Goal: Task Accomplishment & Management: Manage account settings

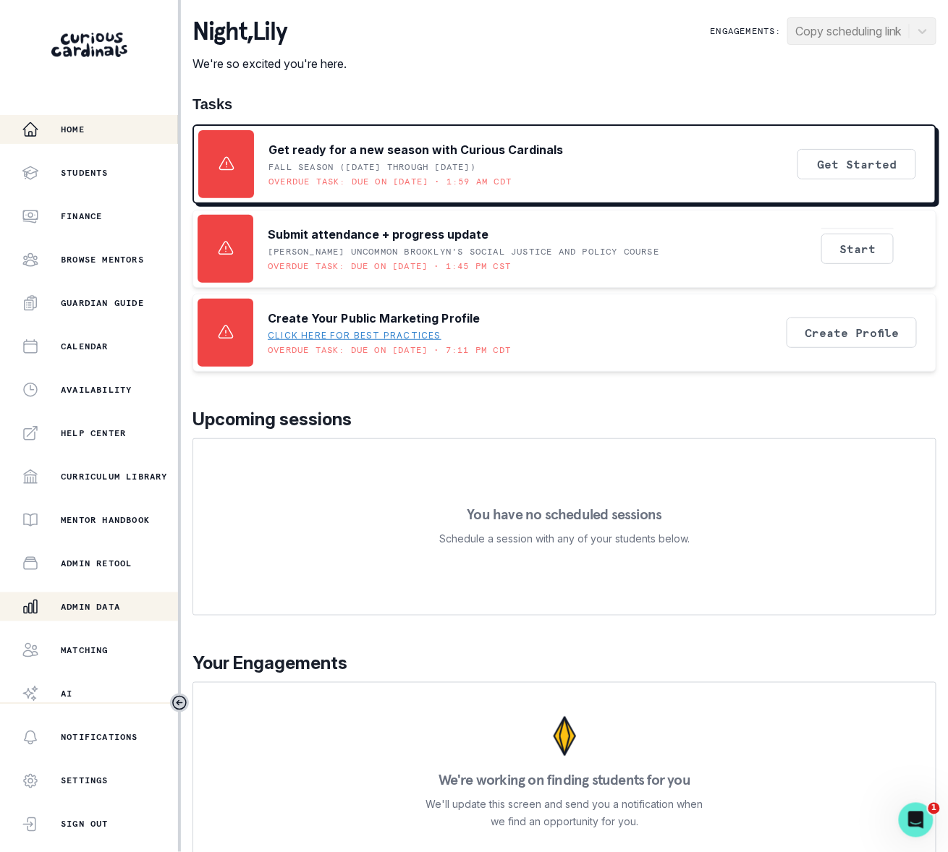
click at [101, 606] on p "Admin Data" at bounding box center [90, 607] width 59 height 12
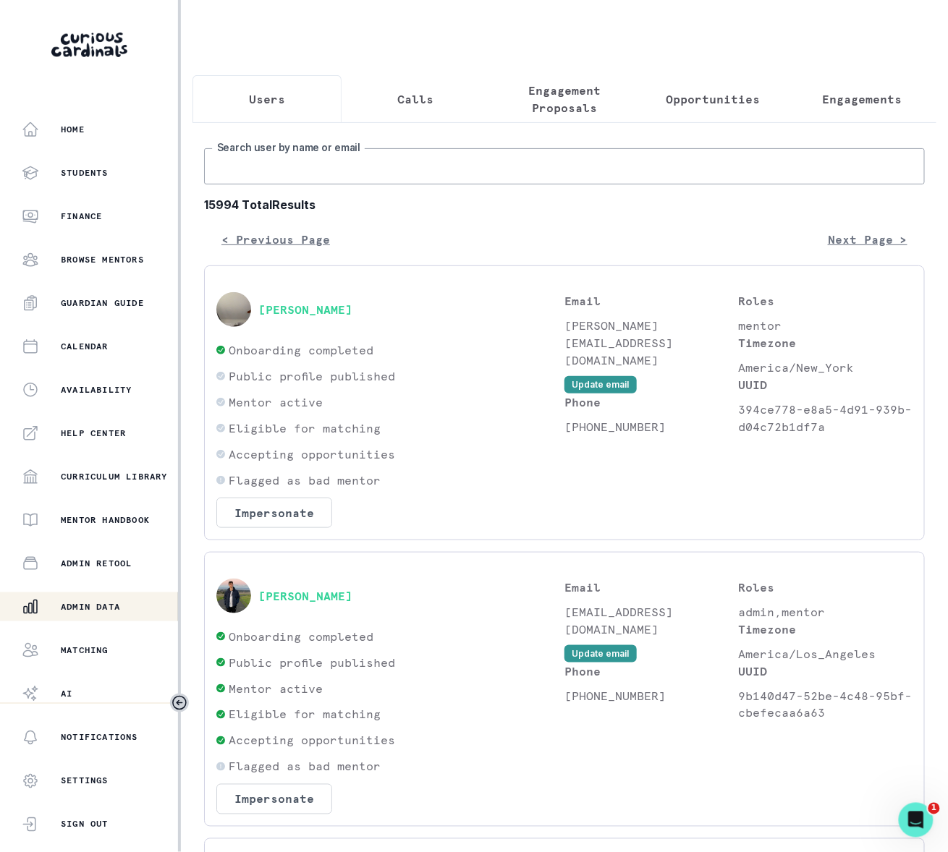
click at [268, 177] on input "Search user by name or email" at bounding box center [564, 166] width 721 height 36
paste input "[PERSON_NAME]"
type input "[PERSON_NAME]"
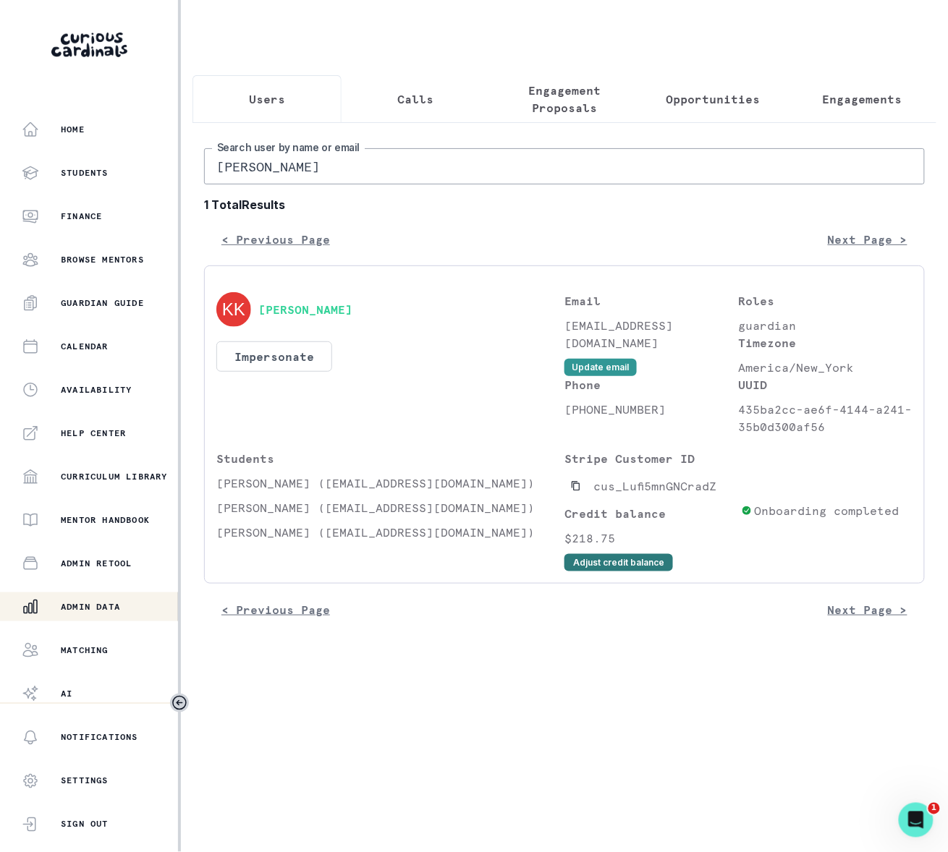
click at [593, 572] on button "Adjust credit balance" at bounding box center [618, 562] width 109 height 17
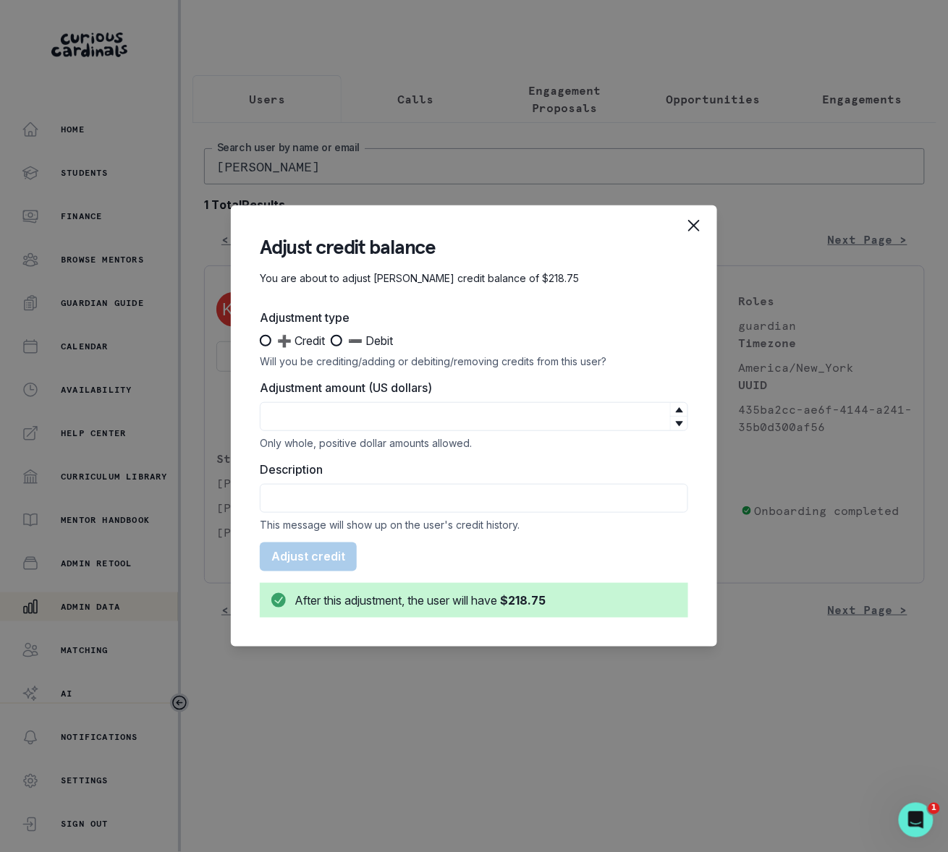
click at [261, 339] on span at bounding box center [266, 341] width 12 height 12
click at [260, 341] on input "➕ Credit" at bounding box center [259, 341] width 1 height 1
radio input "true"
click at [301, 420] on input "Adjustment amount (US dollars)" at bounding box center [474, 416] width 428 height 29
type input "95"
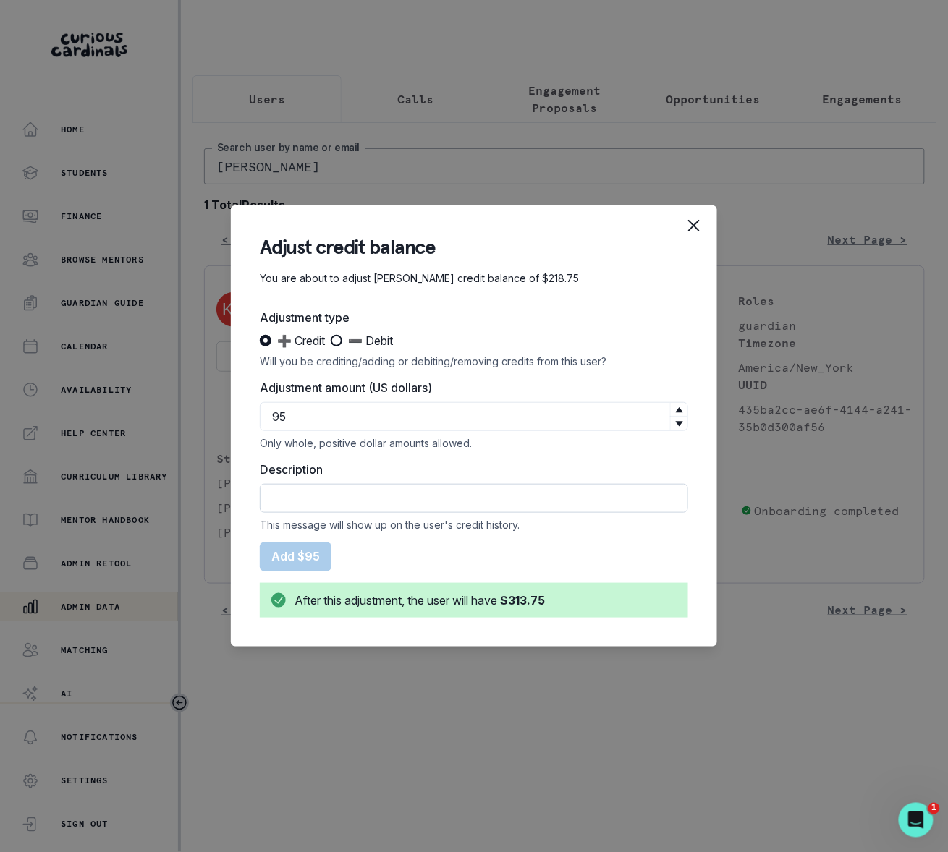
click at [330, 504] on input "Description" at bounding box center [474, 498] width 428 height 29
type input "Credit back session on 9/28 for Bea, this cancellation was due to the mentor's …"
drag, startPoint x: 700, startPoint y: 545, endPoint x: 288, endPoint y: 559, distance: 412.7
click at [288, 559] on button "Add $95" at bounding box center [296, 557] width 72 height 29
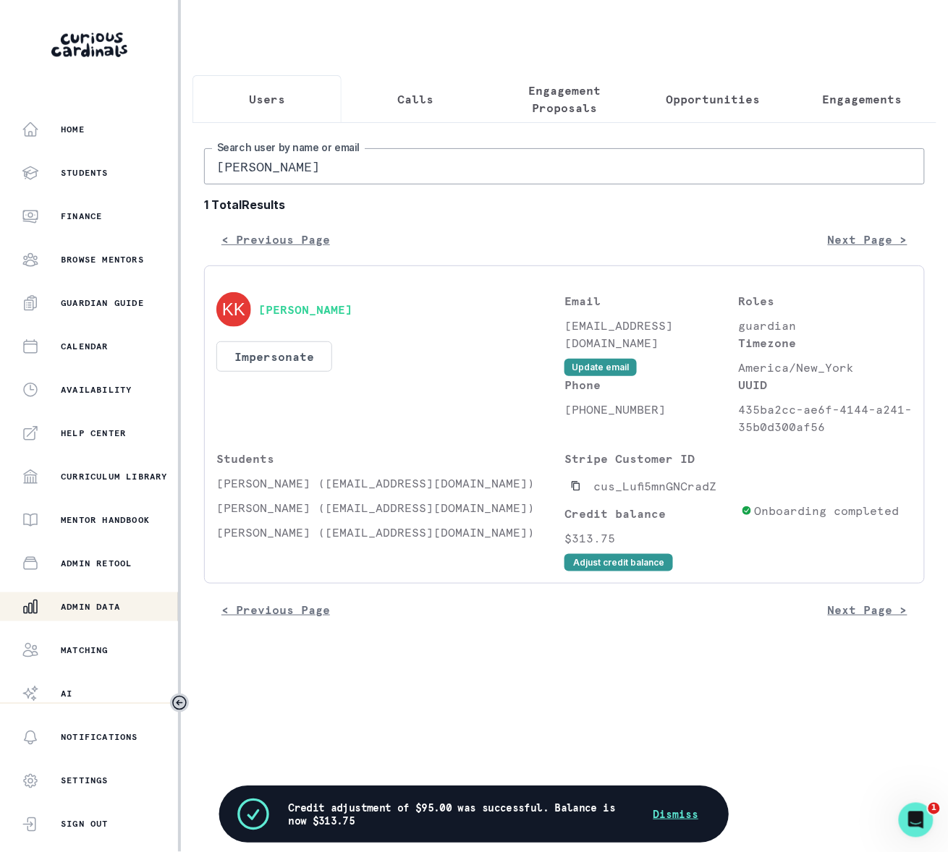
drag, startPoint x: 310, startPoint y: 179, endPoint x: 164, endPoint y: 181, distance: 146.9
click at [164, 181] on div "Home Students Finance Browse Mentors Guardian Guide Calendar Availability Help …" at bounding box center [474, 426] width 948 height 852
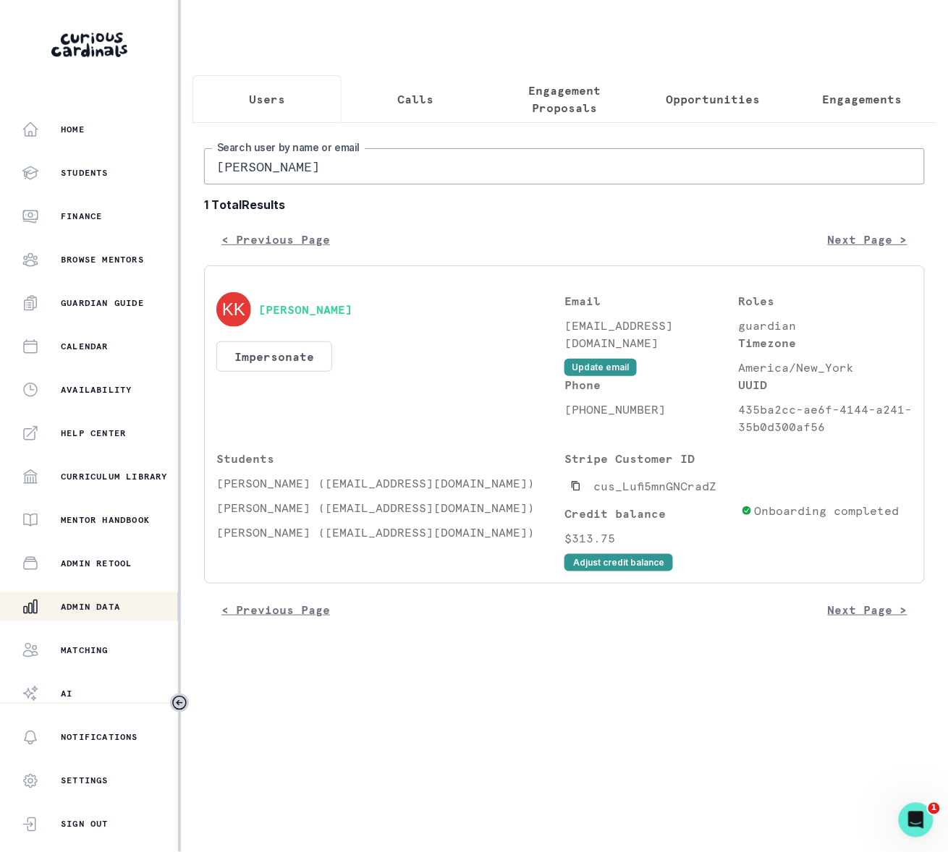
type input "[PERSON_NAME]"
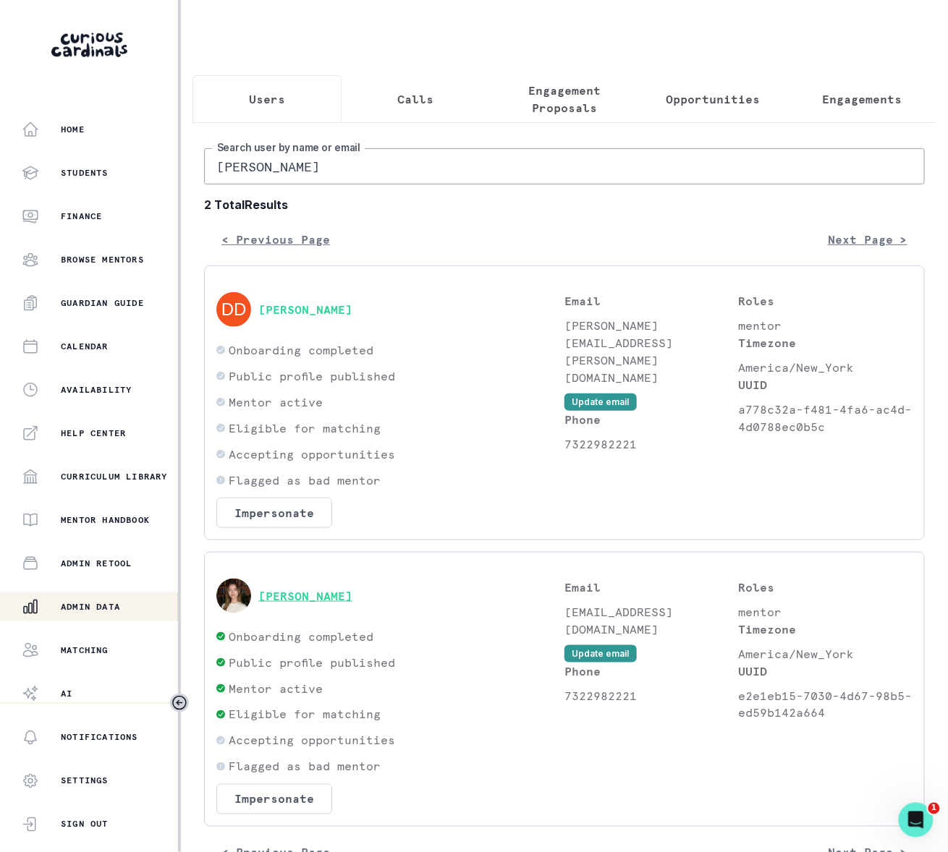
click at [289, 603] on button "[PERSON_NAME]" at bounding box center [305, 596] width 94 height 14
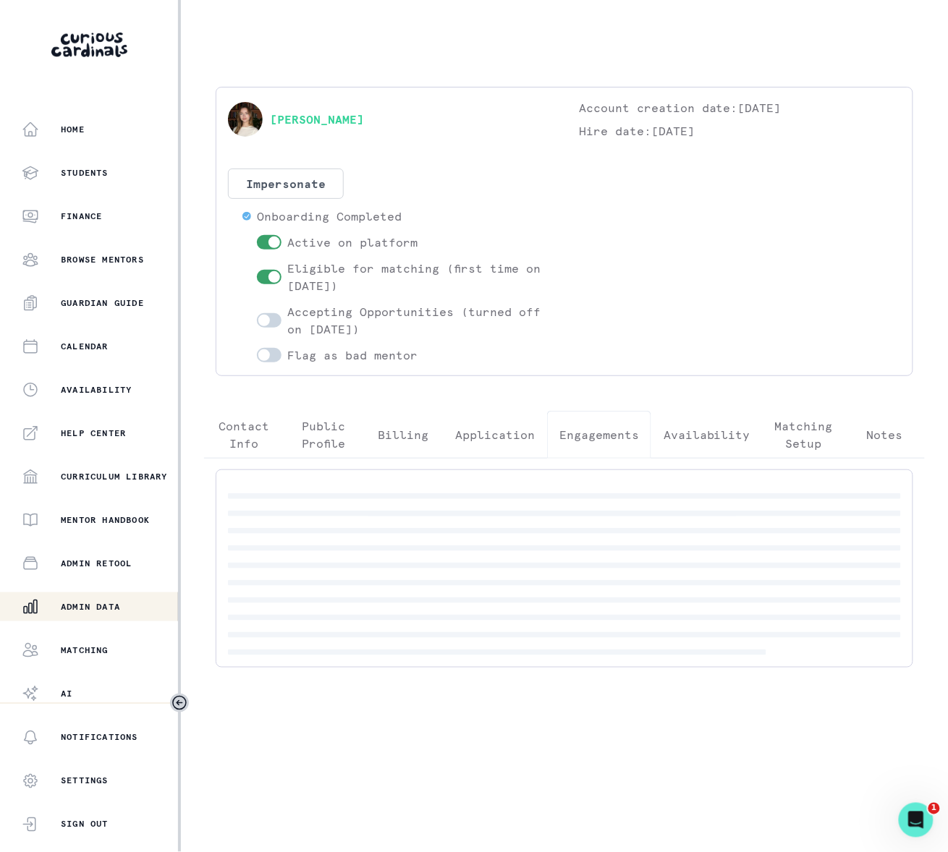
drag, startPoint x: 593, startPoint y: 432, endPoint x: 601, endPoint y: 435, distance: 7.8
click at [594, 432] on p "Engagements" at bounding box center [599, 434] width 80 height 17
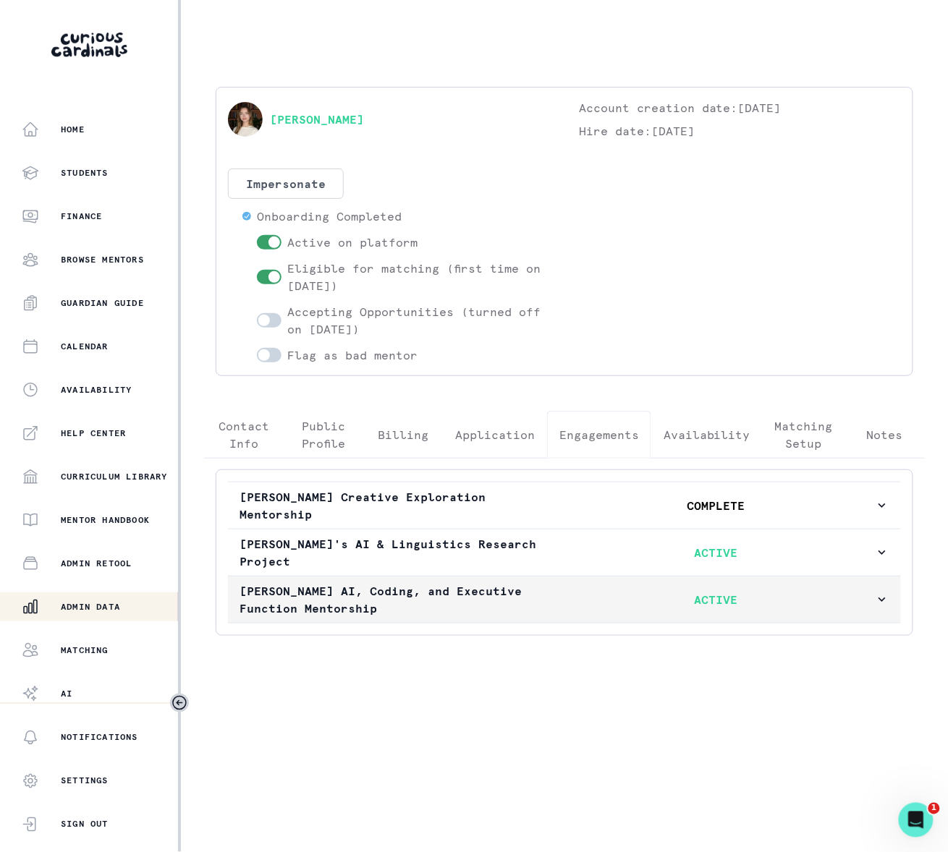
click at [884, 593] on icon "button" at bounding box center [882, 600] width 14 height 14
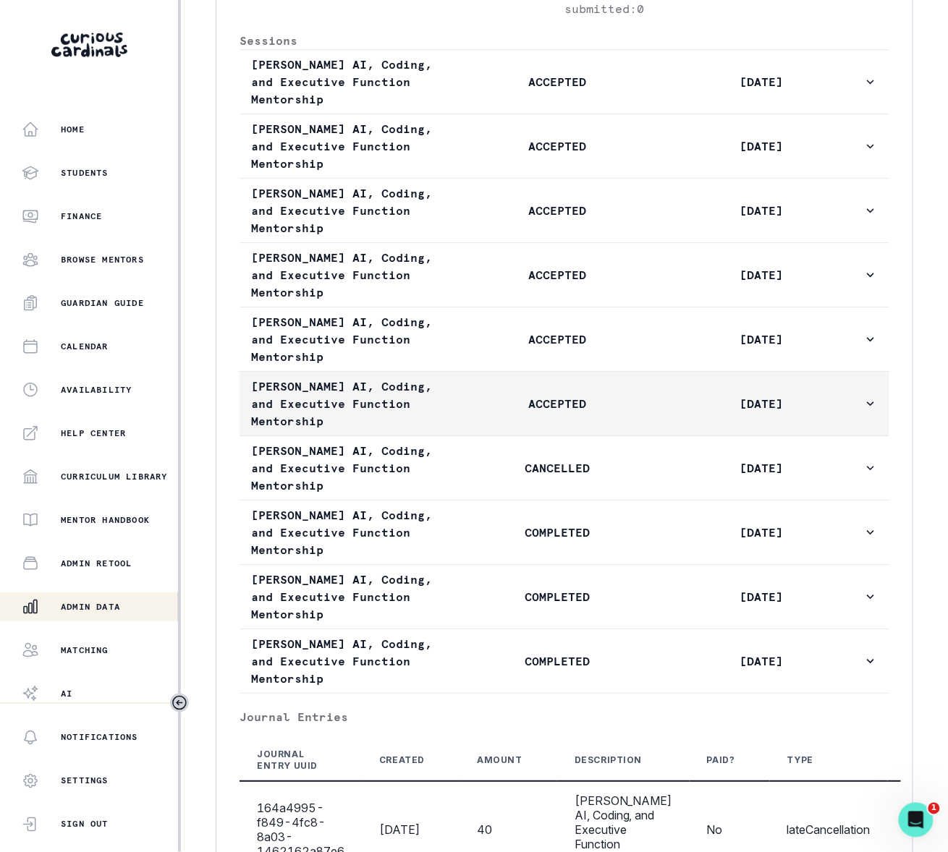
scroll to position [840, 0]
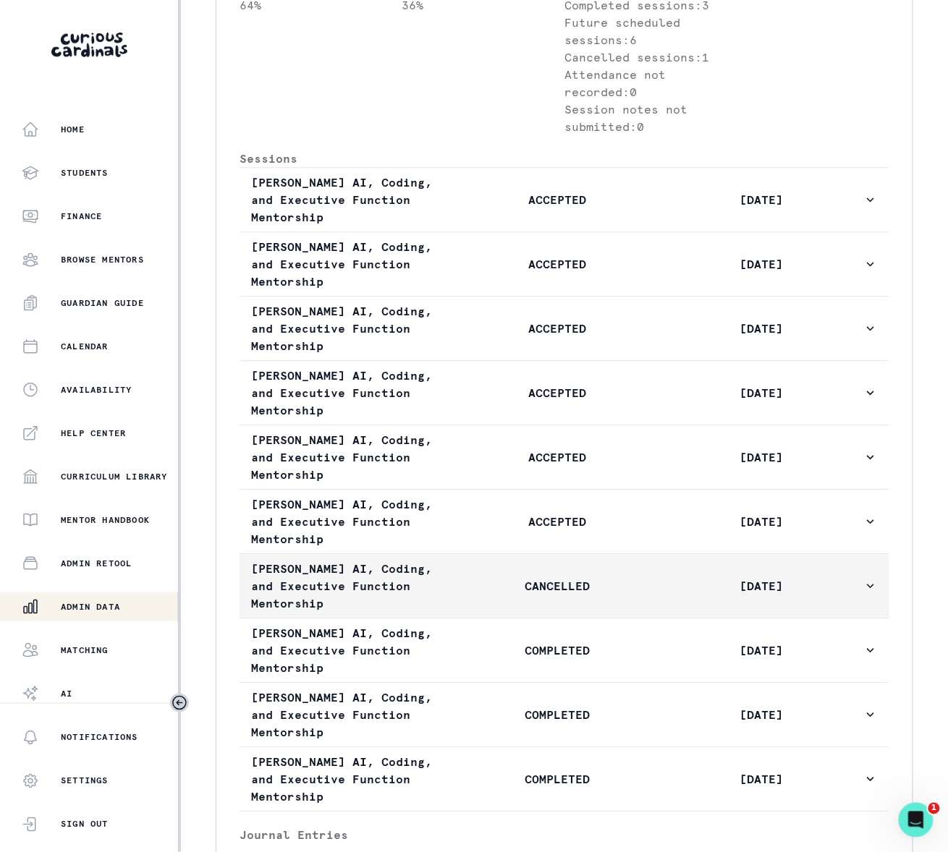
click at [867, 584] on icon "button" at bounding box center [870, 586] width 7 height 4
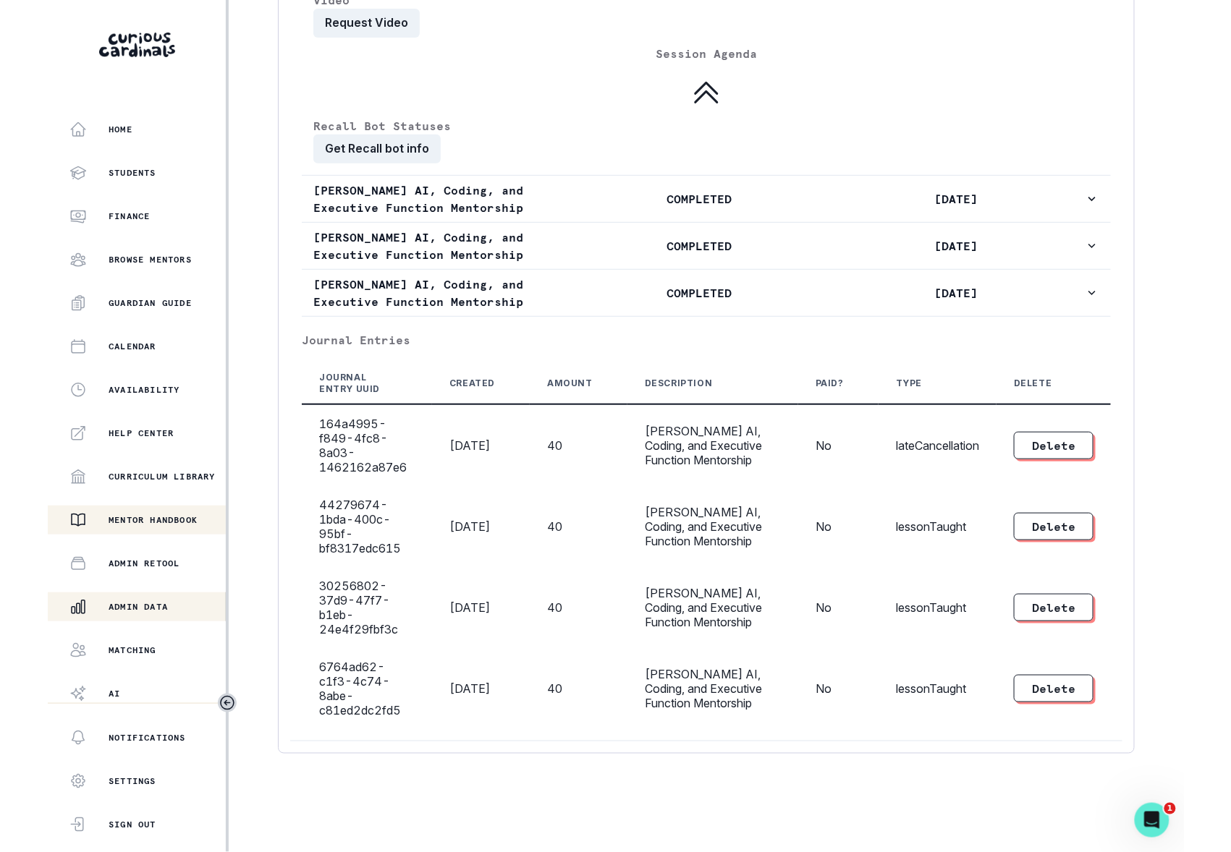
scroll to position [1877, 0]
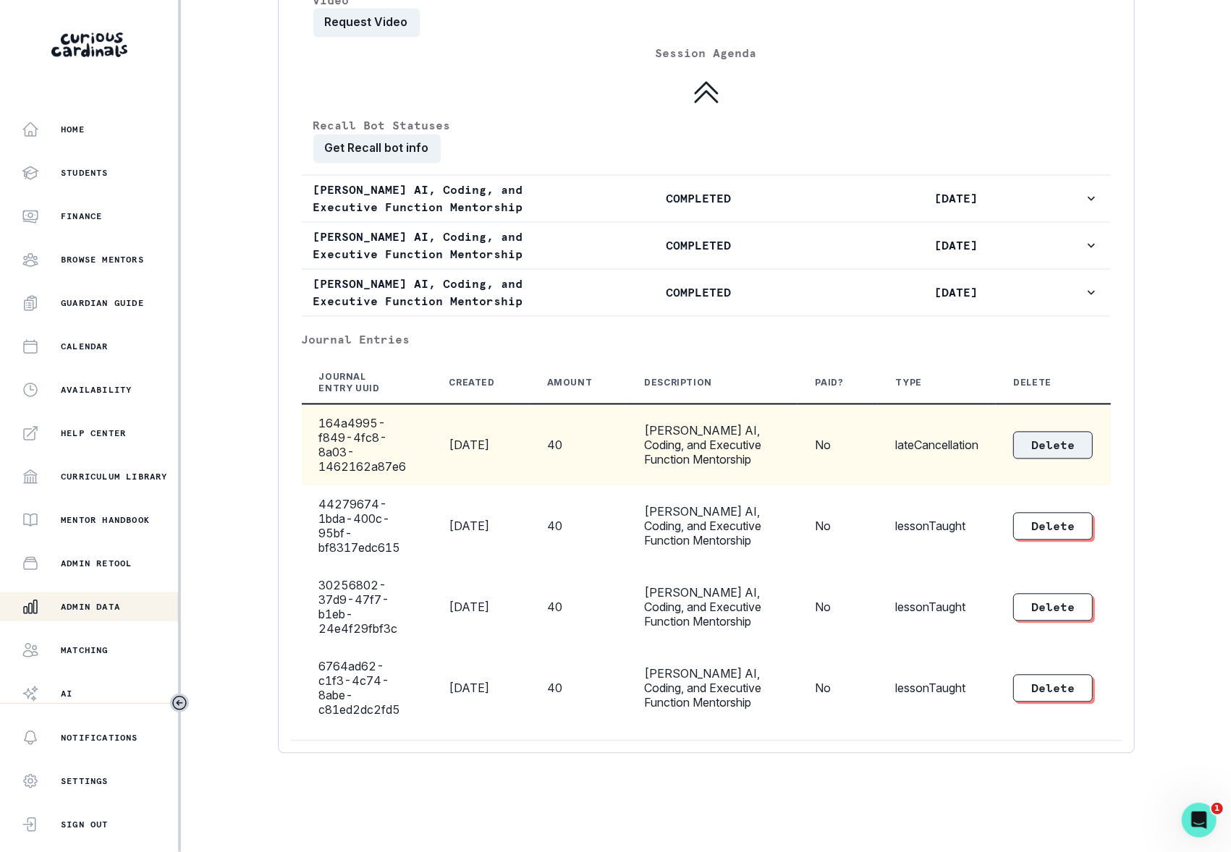
click at [947, 443] on button "Delete" at bounding box center [1053, 445] width 80 height 27
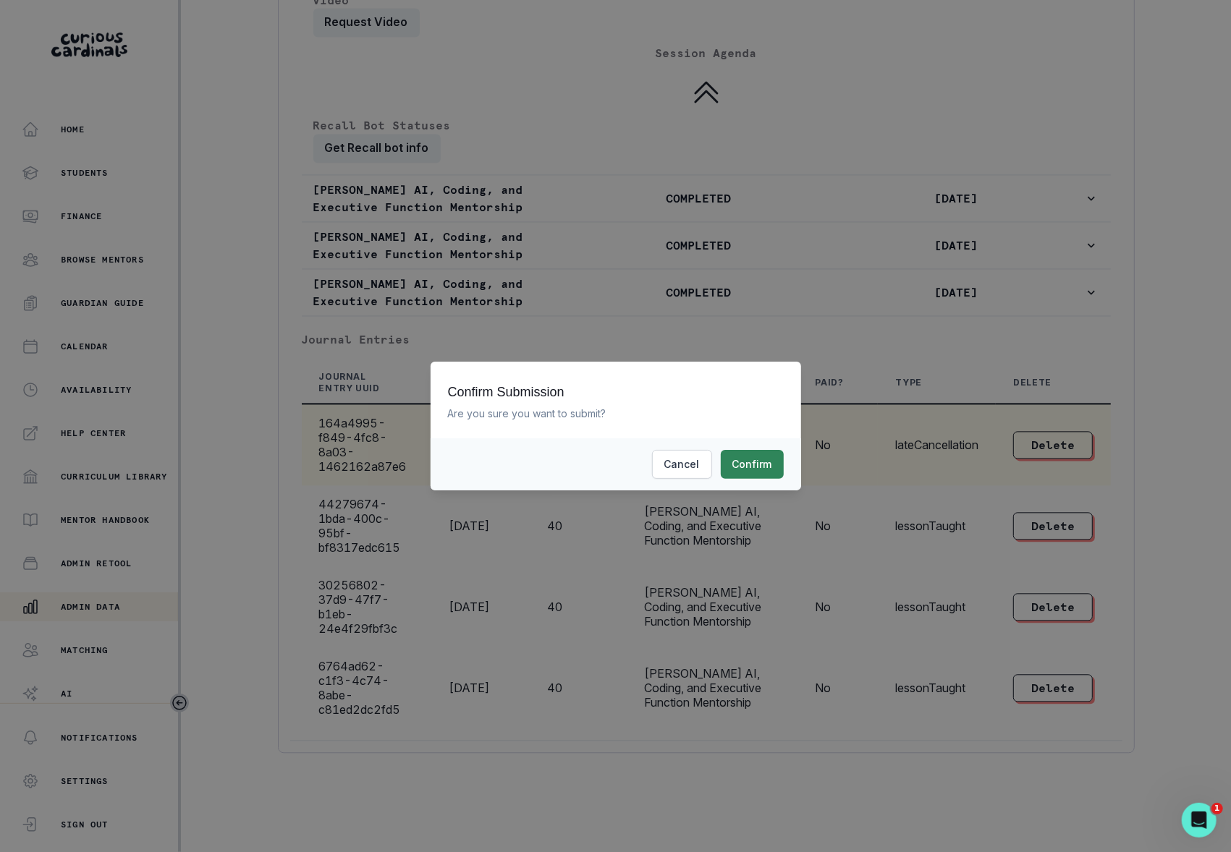
click at [753, 462] on button "Confirm" at bounding box center [752, 464] width 63 height 29
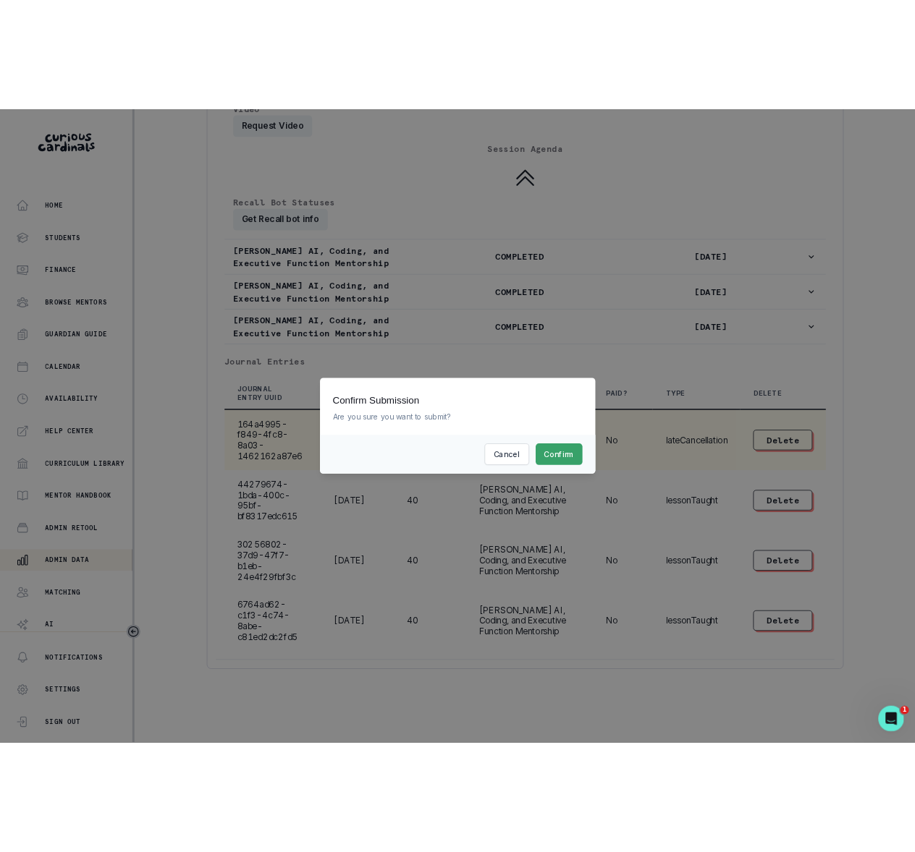
scroll to position [441, 0]
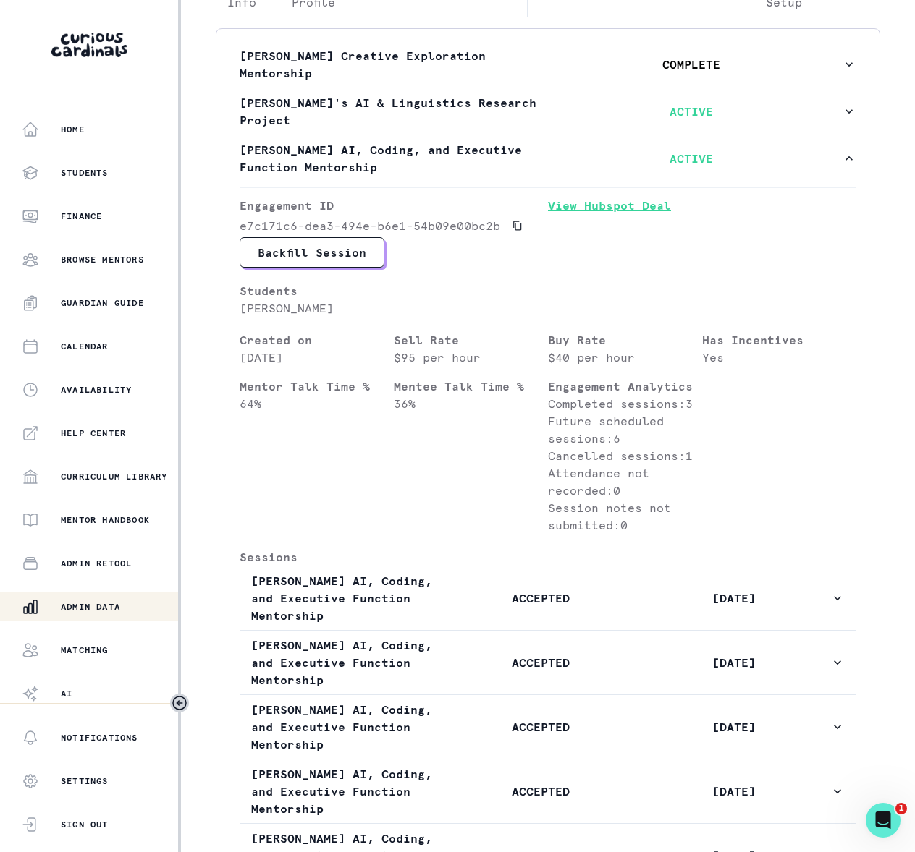
click at [579, 205] on link "View Hubspot Deal" at bounding box center [702, 217] width 308 height 41
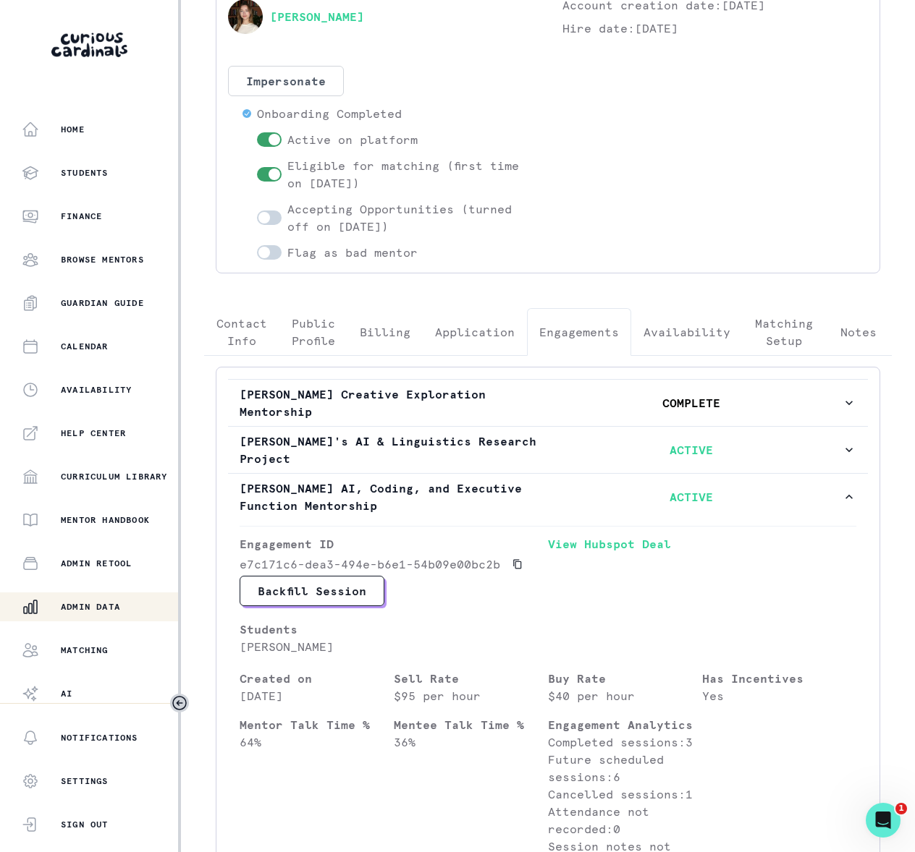
scroll to position [0, 0]
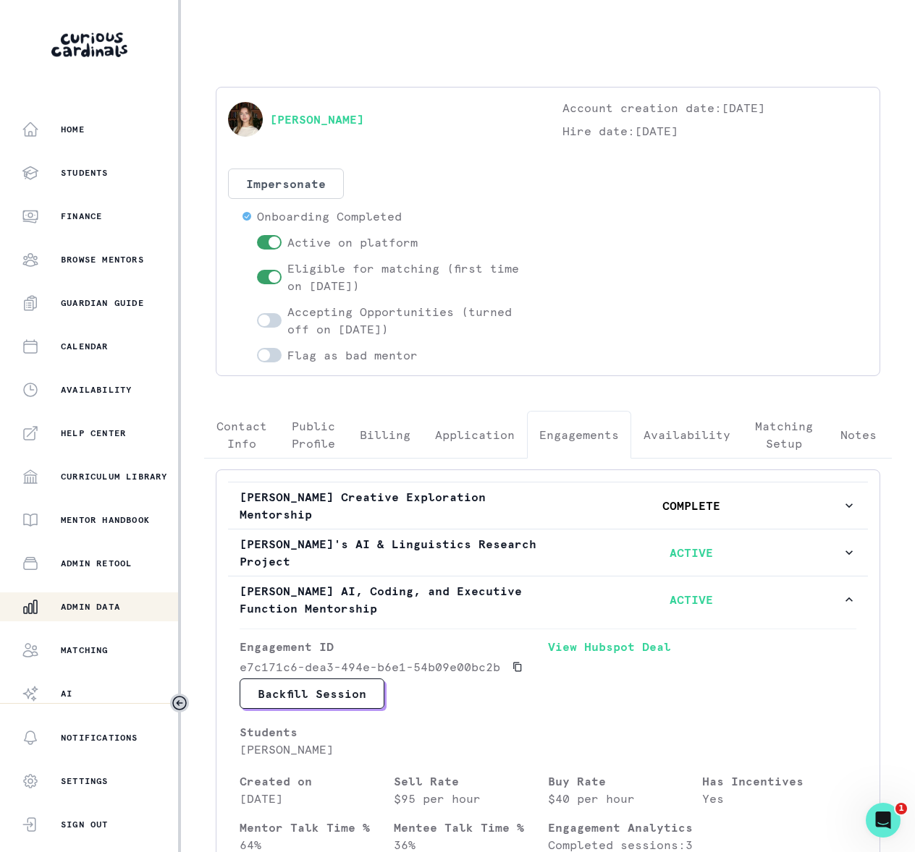
click at [77, 609] on p "Admin Data" at bounding box center [90, 607] width 59 height 12
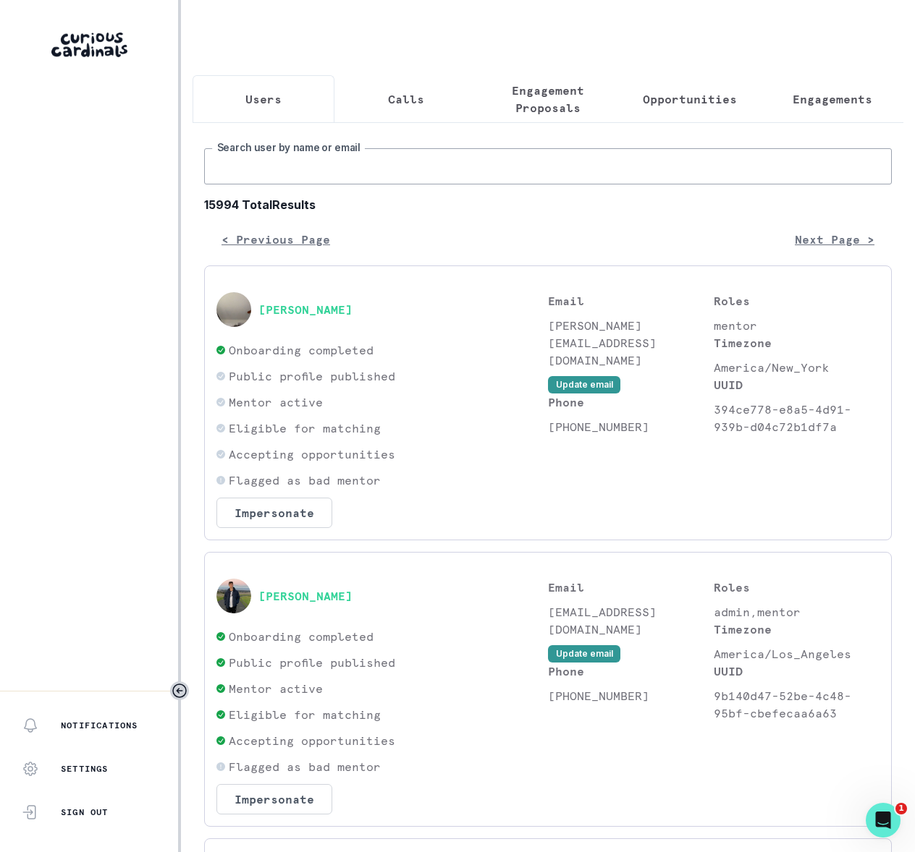
click at [288, 185] on input "Search user by name or email" at bounding box center [547, 166] width 687 height 36
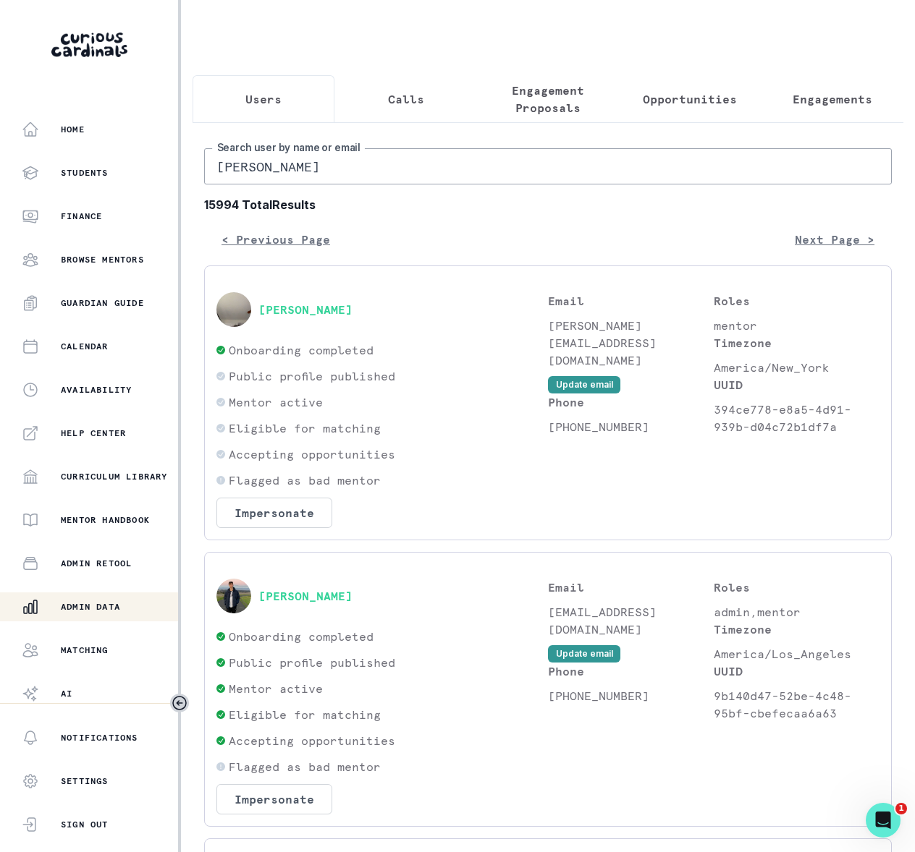
type input "[PERSON_NAME]"
